Goal: Find specific page/section

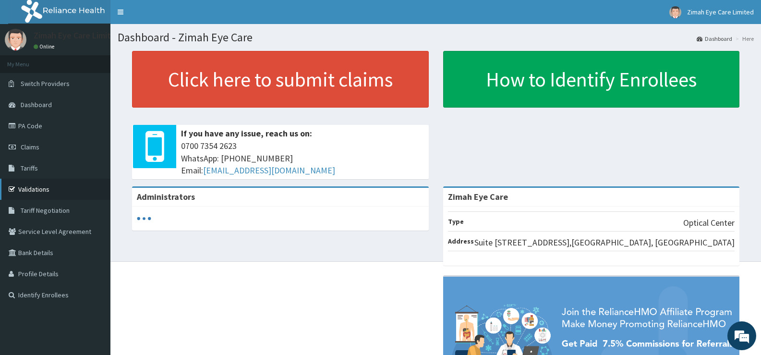
click at [36, 191] on link "Validations" at bounding box center [55, 189] width 110 height 21
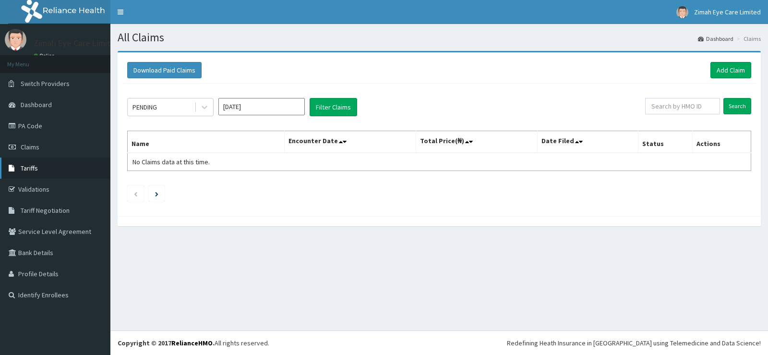
click at [34, 170] on span "Tariffs" at bounding box center [29, 168] width 17 height 9
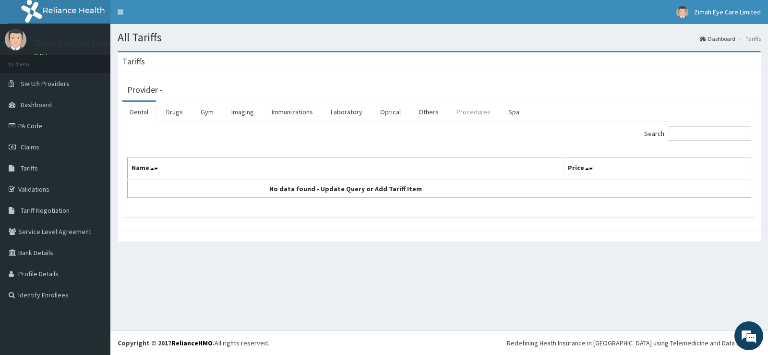
click at [465, 110] on link "Procedures" at bounding box center [473, 112] width 49 height 20
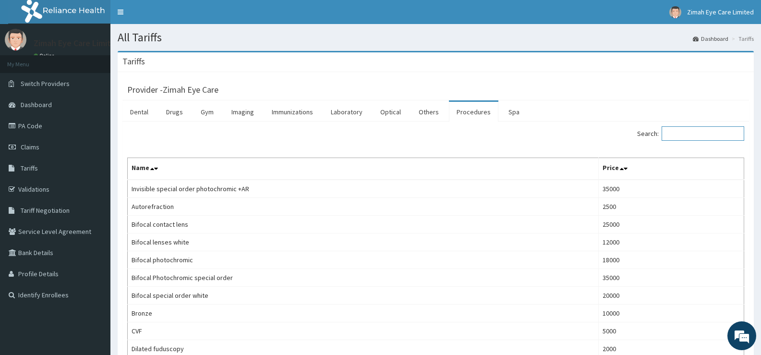
click at [736, 131] on input "Search:" at bounding box center [703, 133] width 83 height 14
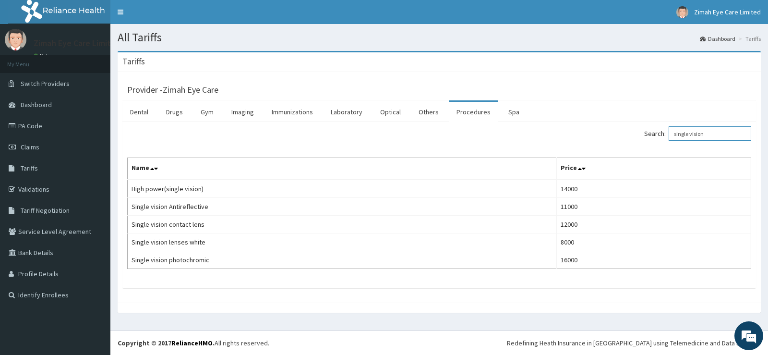
type input "single vision"
click at [25, 123] on link "PA Code" at bounding box center [55, 125] width 110 height 21
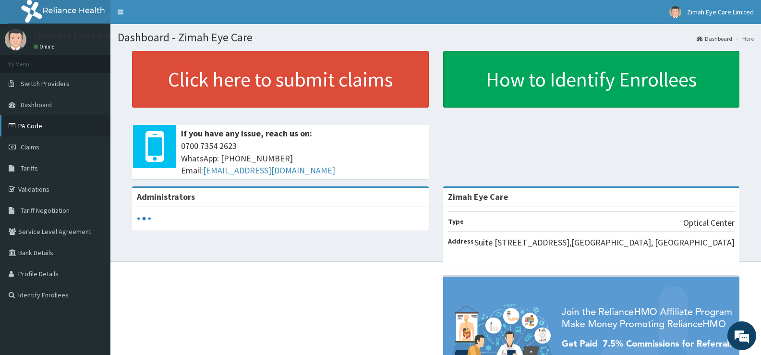
click at [32, 128] on link "PA Code" at bounding box center [55, 125] width 110 height 21
